Goal: Find specific page/section: Find specific page/section

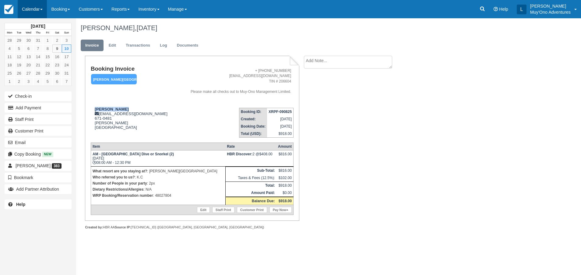
click at [32, 8] on link "Calendar" at bounding box center [32, 9] width 29 height 18
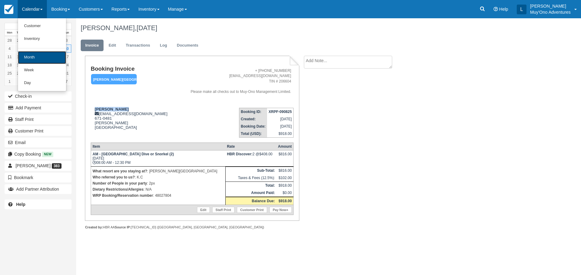
click at [37, 58] on link "Month" at bounding box center [42, 57] width 48 height 13
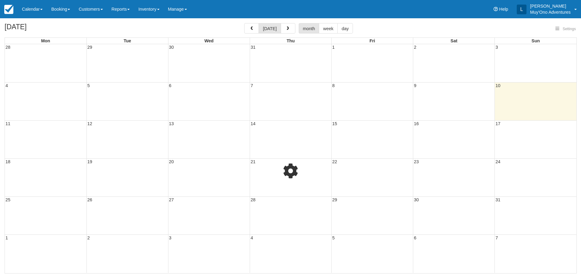
select select
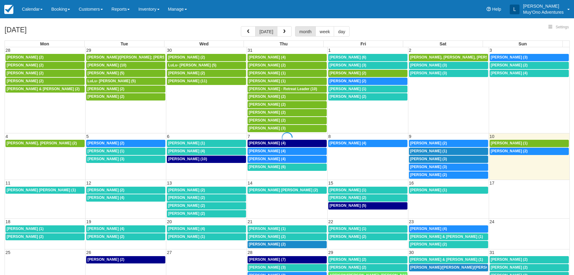
select select
